Goal: Download file/media

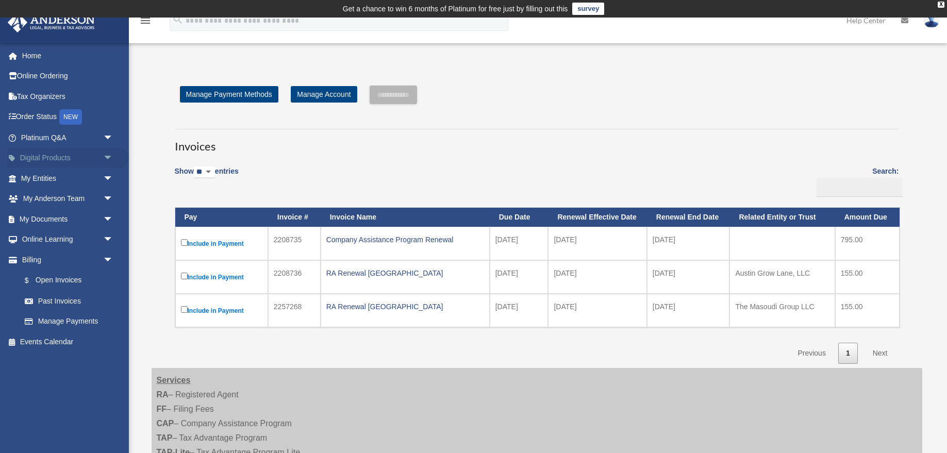
click at [108, 158] on span "arrow_drop_down" at bounding box center [113, 158] width 21 height 21
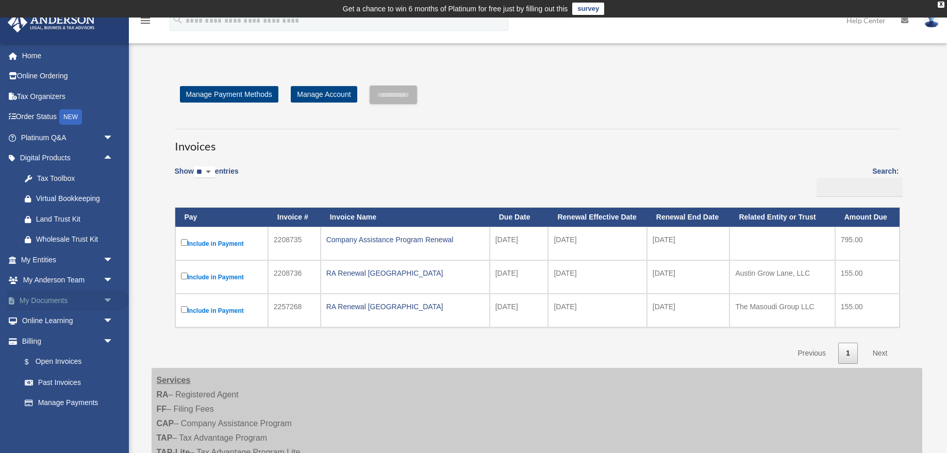
click at [104, 294] on span "arrow_drop_down" at bounding box center [113, 300] width 21 height 21
click at [38, 319] on link "Box" at bounding box center [71, 321] width 114 height 21
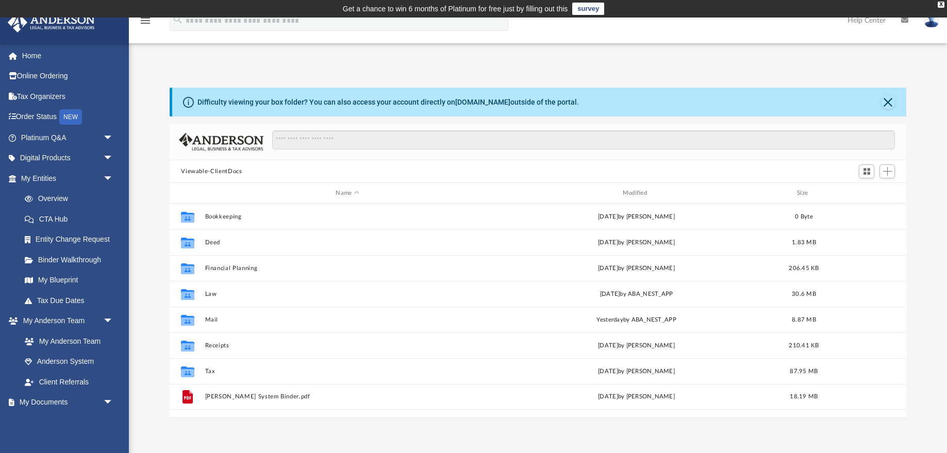
scroll to position [234, 736]
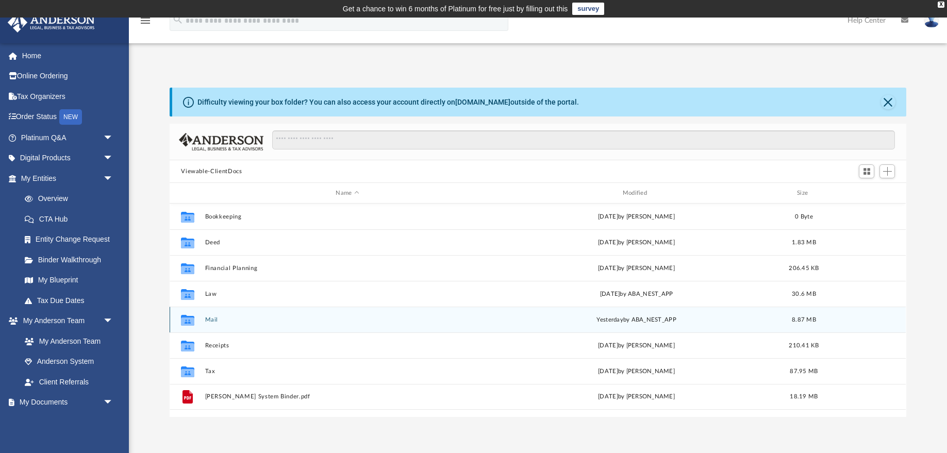
click at [207, 321] on button "Mail" at bounding box center [347, 319] width 284 height 7
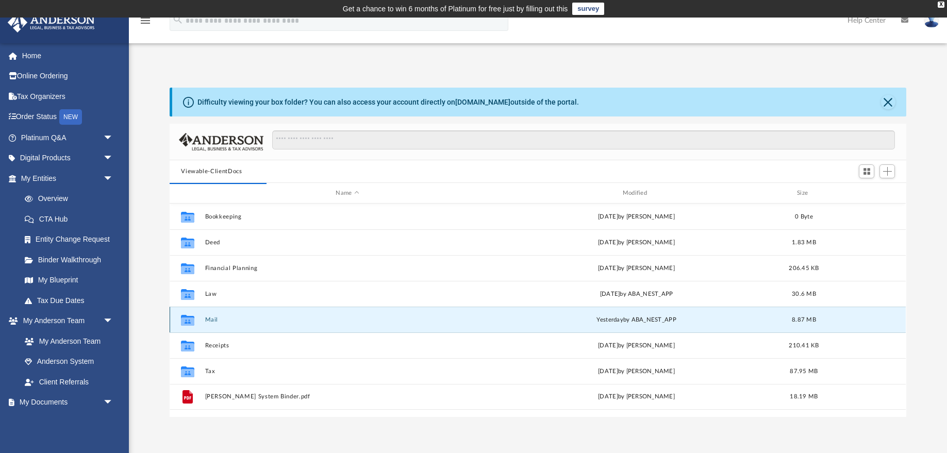
click at [209, 320] on button "Mail" at bounding box center [347, 319] width 284 height 7
click at [147, 287] on div "Difficulty viewing your box folder? You can also access your account directly o…" at bounding box center [538, 252] width 818 height 329
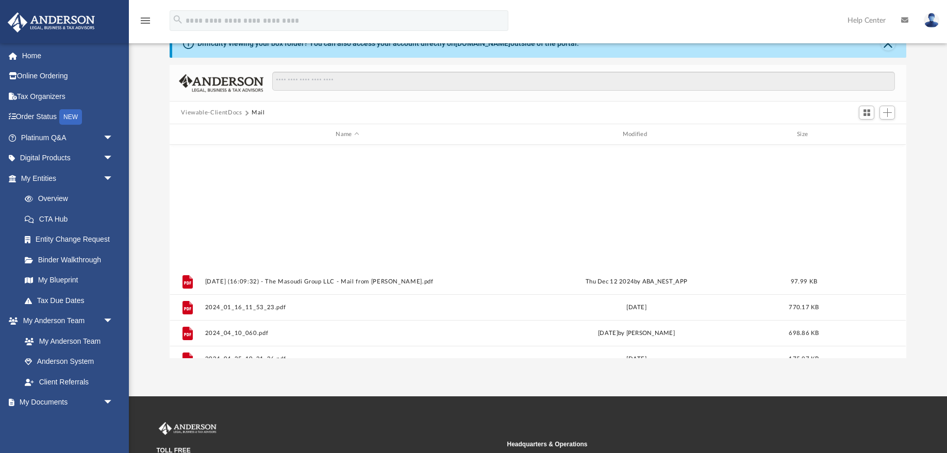
scroll to position [508, 0]
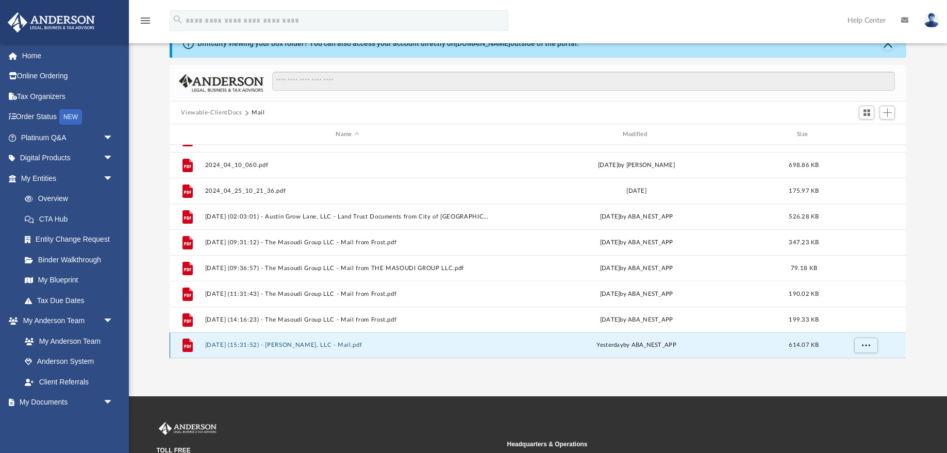
click at [281, 344] on button "2025.09.05 (15:31:52) - Onar Yap, LLC - Mail.pdf" at bounding box center [347, 345] width 284 height 7
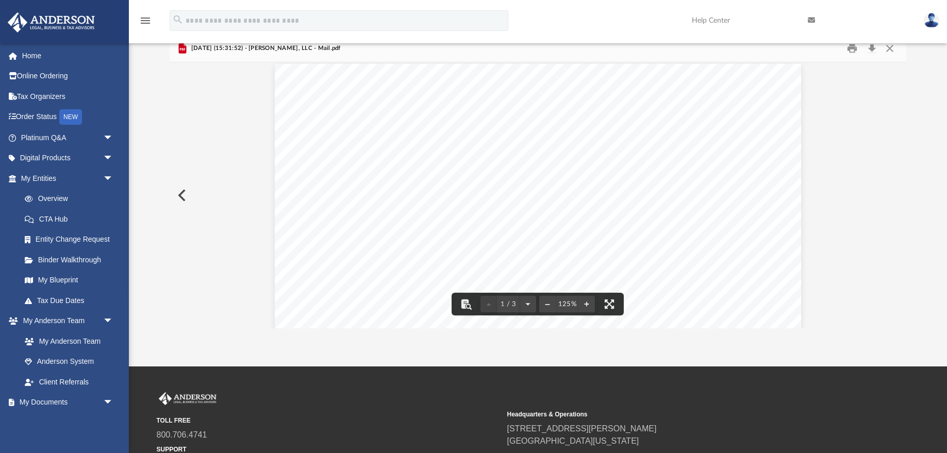
scroll to position [0, 0]
click at [871, 47] on button "Download" at bounding box center [871, 49] width 19 height 16
